Goal: Check status: Check status

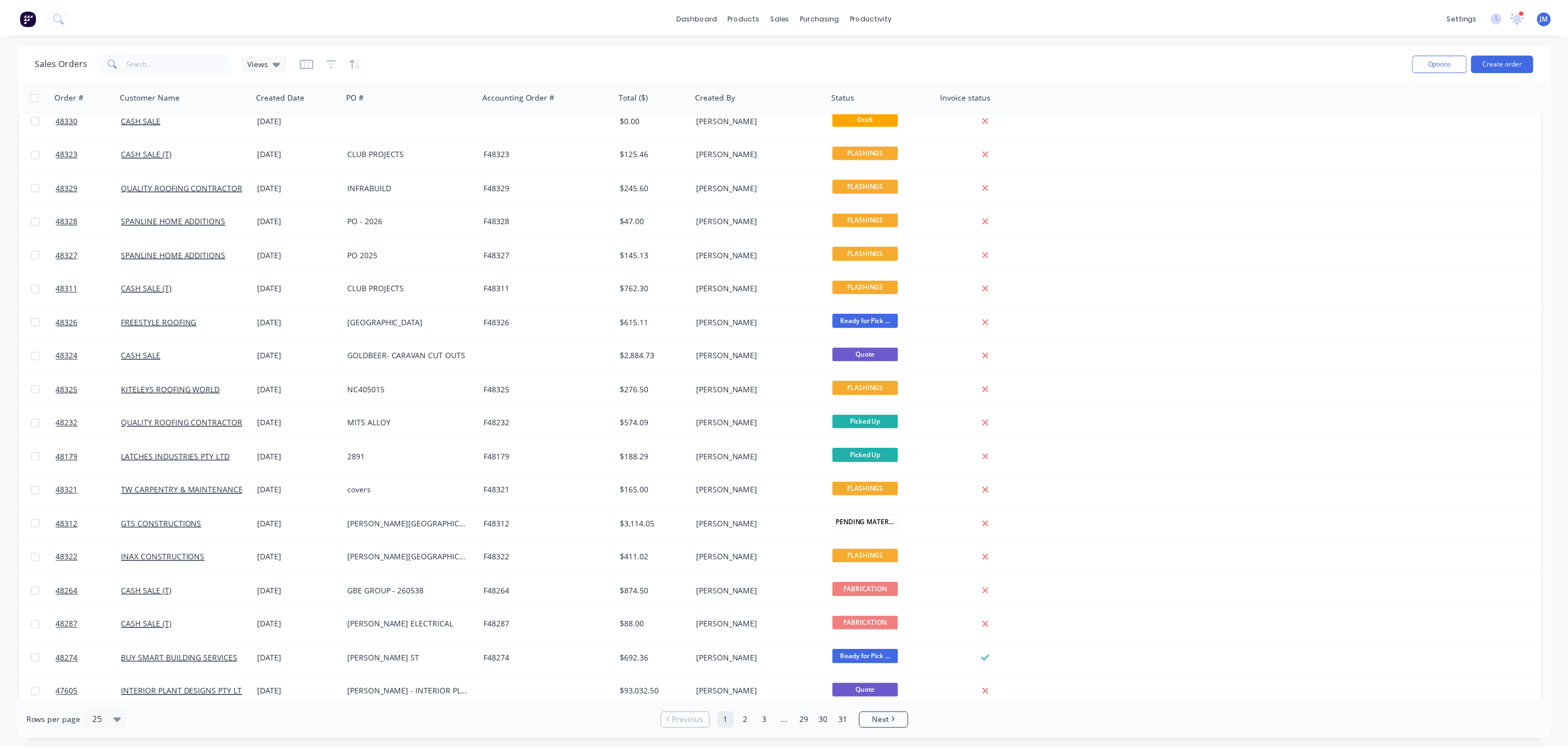
scroll to position [254, 0]
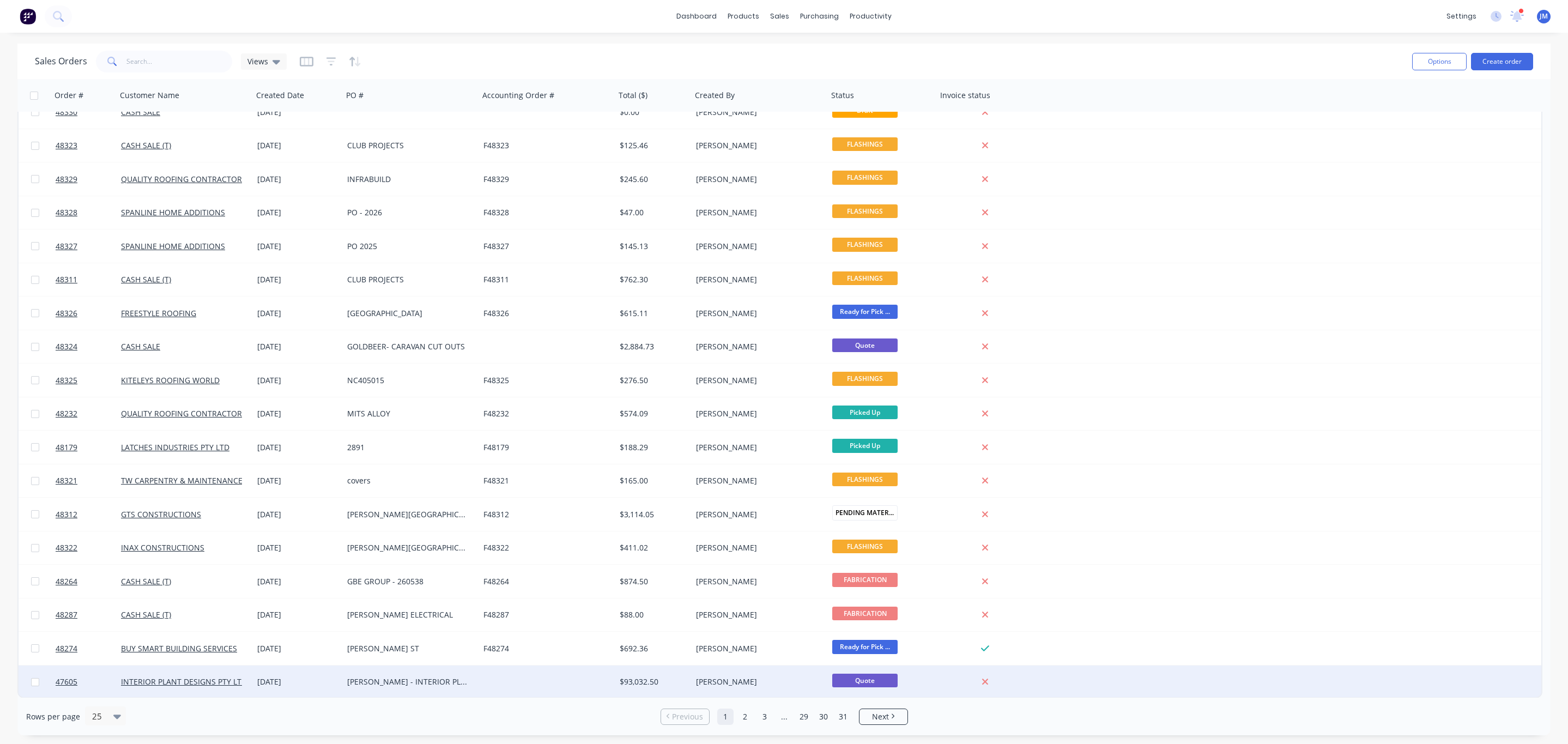
click at [668, 683] on div "$93,032.50" at bounding box center [651, 681] width 64 height 11
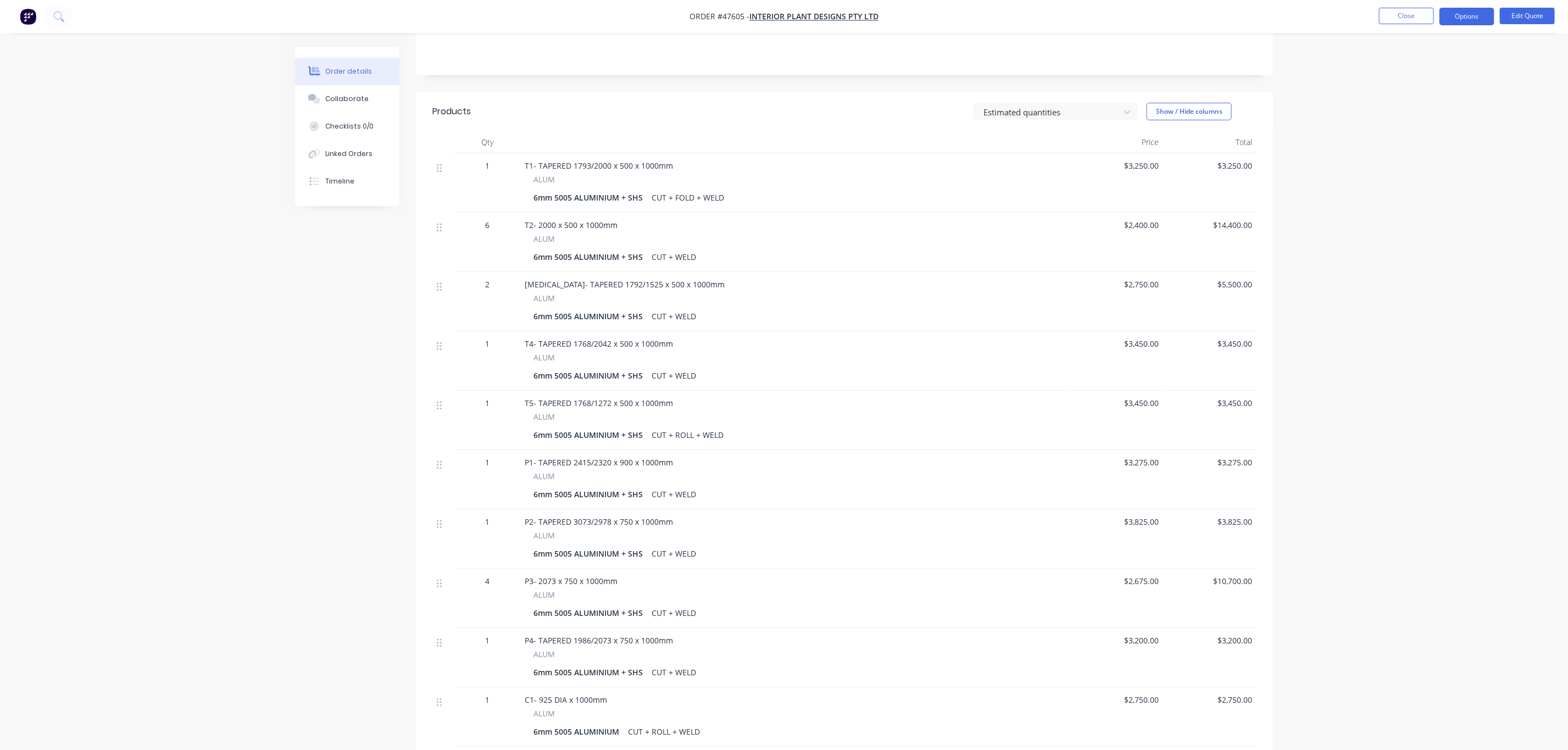
scroll to position [228, 0]
drag, startPoint x: 1528, startPoint y: 737, endPoint x: 1530, endPoint y: 766, distance: 29.1
click at [1530, 749] on html "Order #47605 - INTERIOR PLANT DESIGNS PTY LTD Close Options Edit Quote Order de…" at bounding box center [784, 473] width 1568 height 1403
drag, startPoint x: 1251, startPoint y: 400, endPoint x: 1335, endPoint y: 468, distance: 108.1
click at [1335, 468] on div "Order details Collaborate Checklists 0/0 Linked Orders Timeline Order details C…" at bounding box center [784, 473] width 1568 height 1403
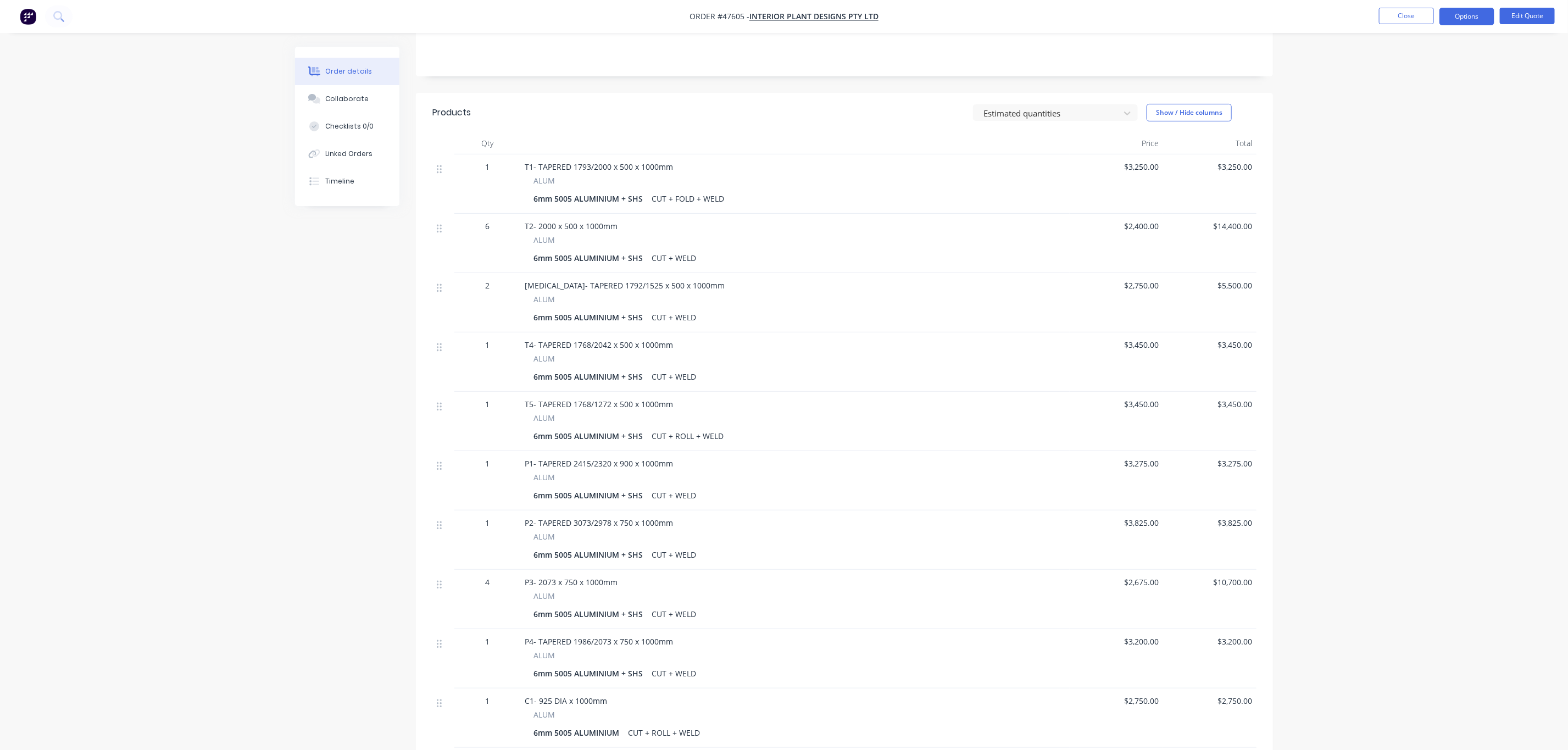
click at [238, 433] on div "Order details Collaborate Checklists 0/0 Linked Orders Timeline Order details C…" at bounding box center [784, 473] width 1568 height 1403
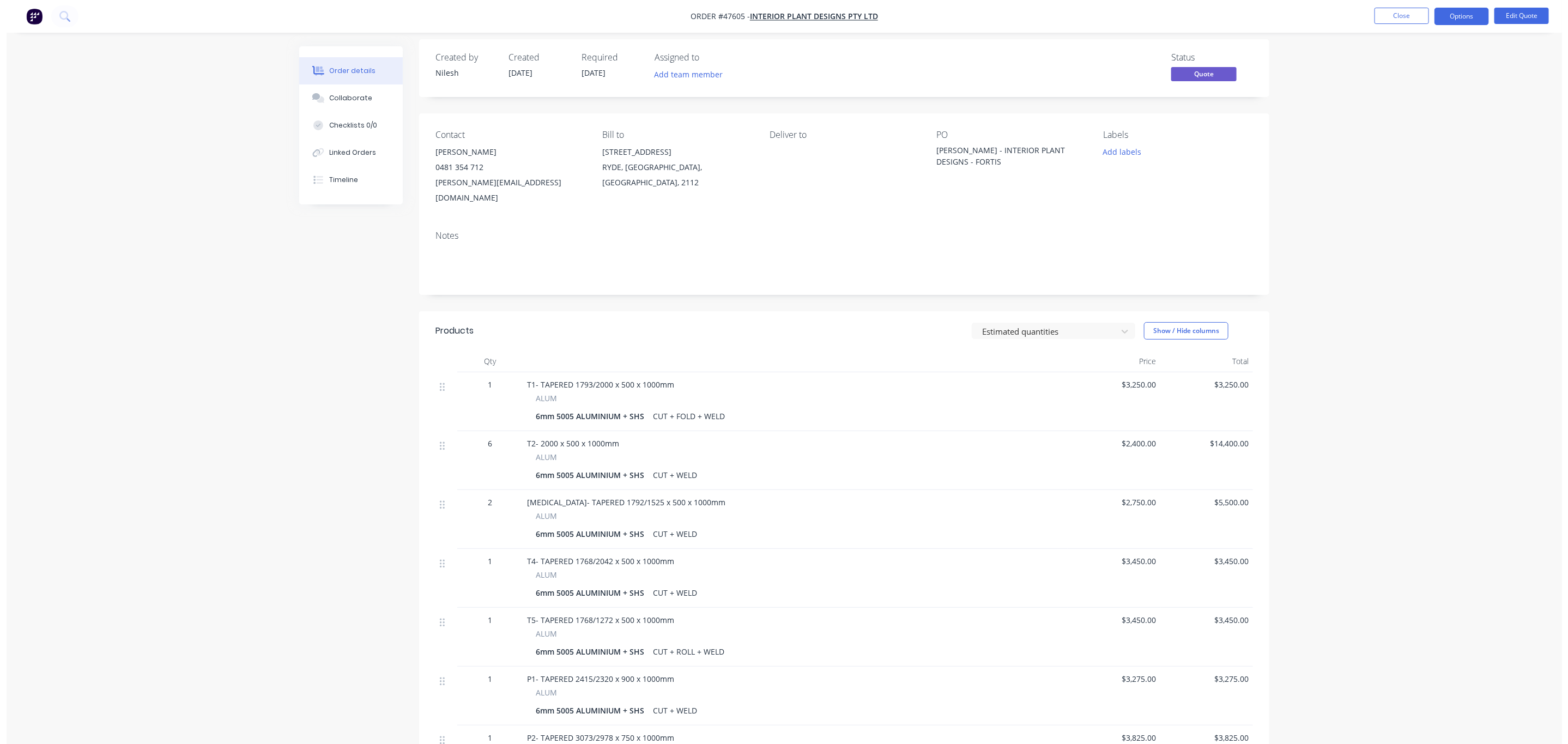
scroll to position [0, 0]
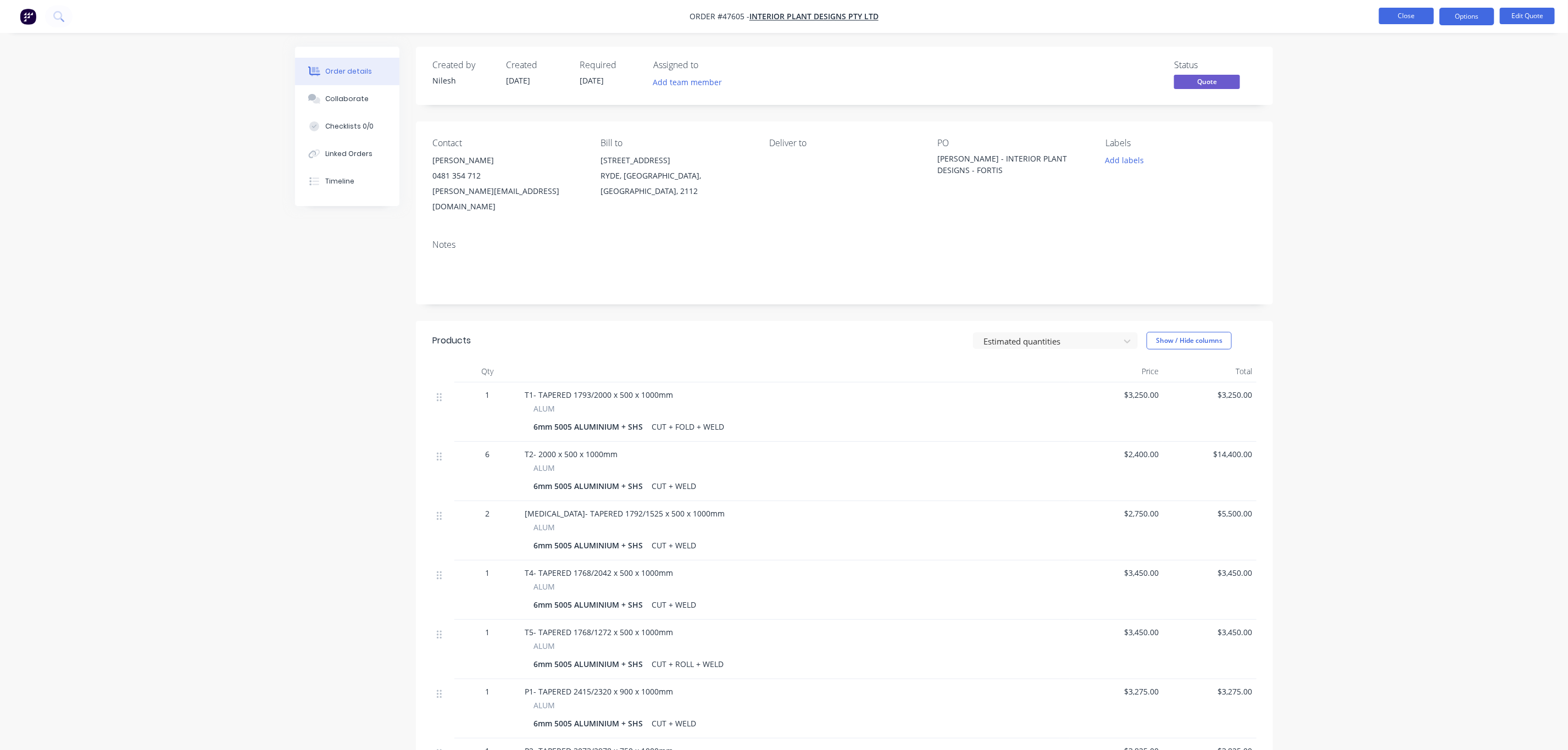
click at [1415, 15] on button "Close" at bounding box center [1407, 16] width 55 height 17
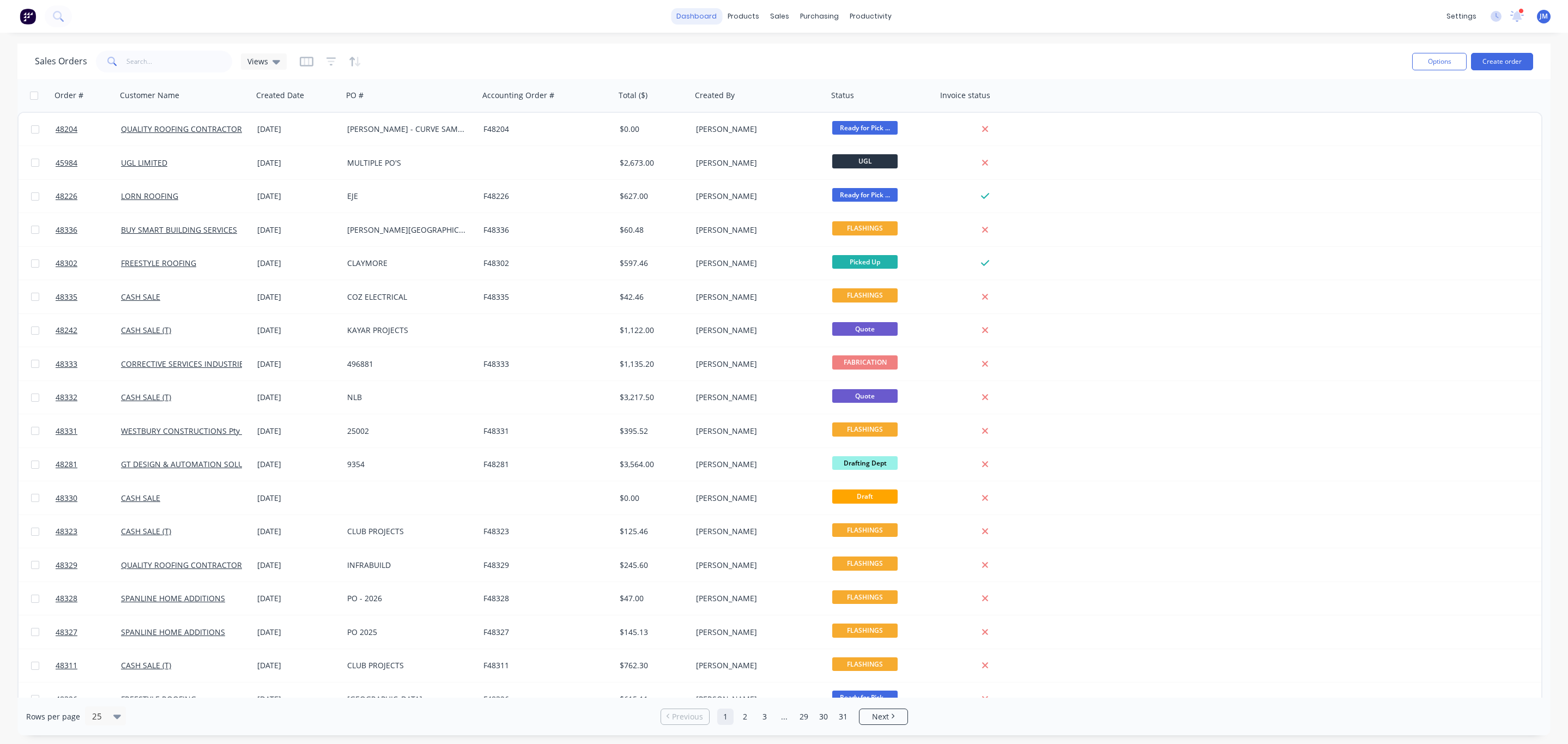
click at [696, 8] on link "dashboard" at bounding box center [696, 16] width 51 height 17
